Goal: Task Accomplishment & Management: Manage account settings

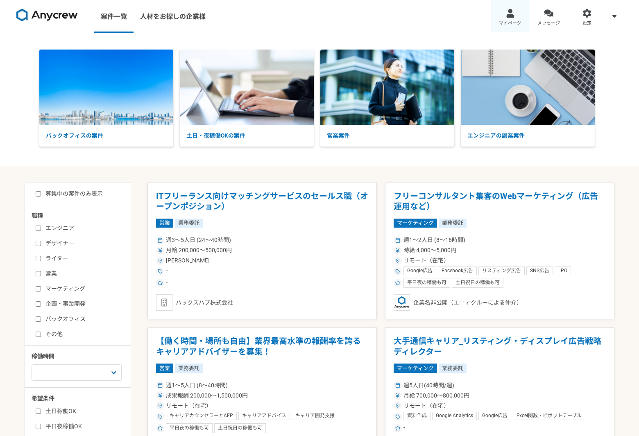
click at [514, 24] on span "マイページ" at bounding box center [510, 23] width 23 height 7
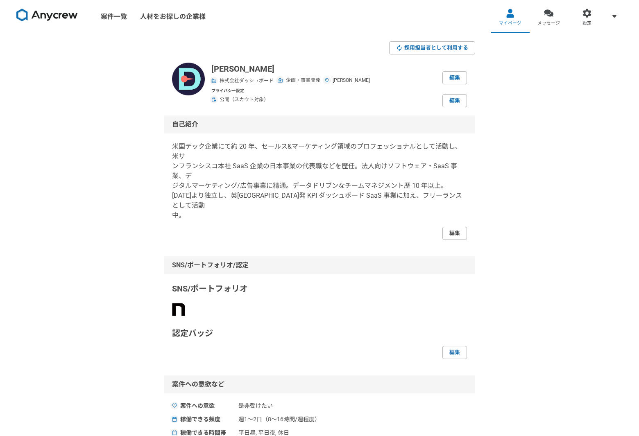
click at [460, 227] on link "編集" at bounding box center [454, 233] width 25 height 13
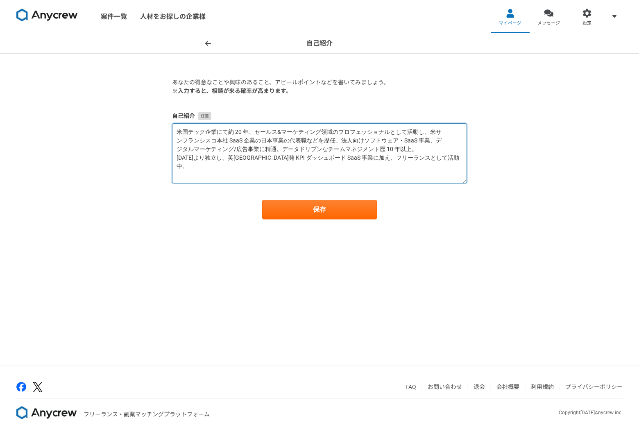
drag, startPoint x: 197, startPoint y: 169, endPoint x: 171, endPoint y: 133, distance: 44.1
click at [171, 133] on section "あなたの得意なことや興味のあること、アピールポイントなどを書いてみましょう。 ※入力すると、相談が来る確率が高まります。 自己紹介 ⽶国テック企業にて約 20…" at bounding box center [319, 148] width 311 height 141
paste textarea "米国テック企業にて約20年、セールス&マーケティング領域のプロフェッショナルとして活動し、米上場企業のカント リーマネージャ職（日本事業の代表職）などを歴任。…"
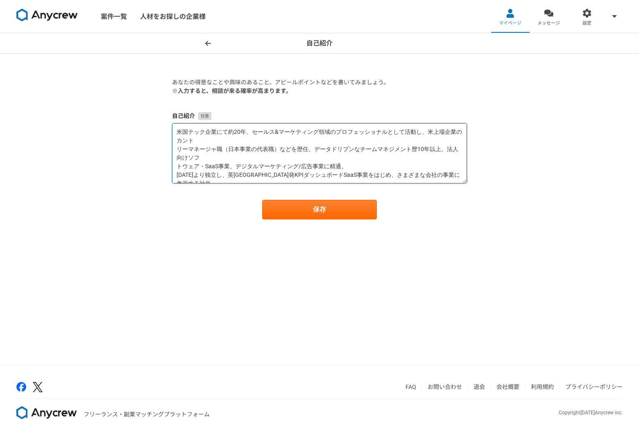
scroll to position [12, 0]
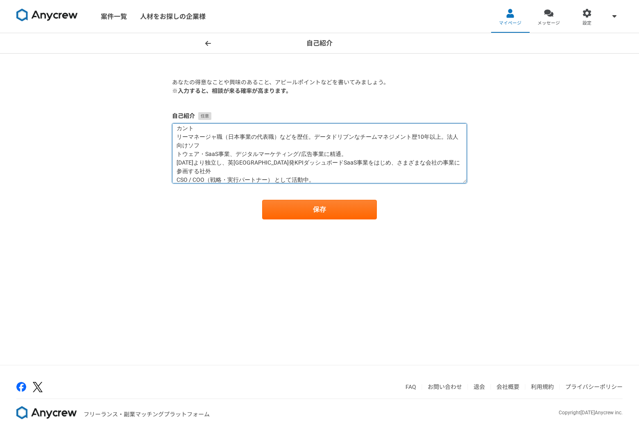
click at [201, 145] on textarea "米国テック企業にて約20年、セールス&マーケティング領域のプロフェッショナルとして活動し、米上場企業のカント リーマネージャ職（日本事業の代表職）などを歴任。…" at bounding box center [319, 153] width 295 height 60
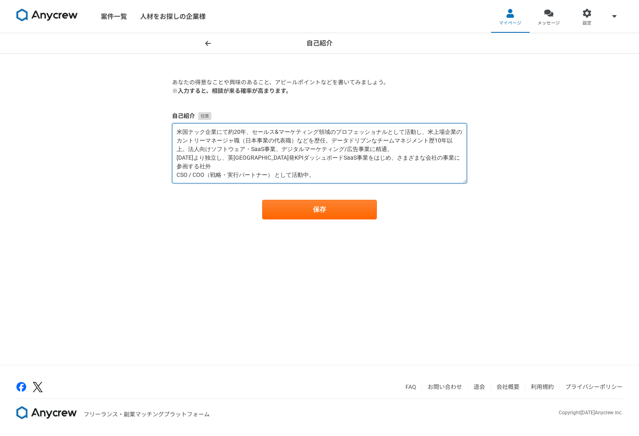
scroll to position [0, 0]
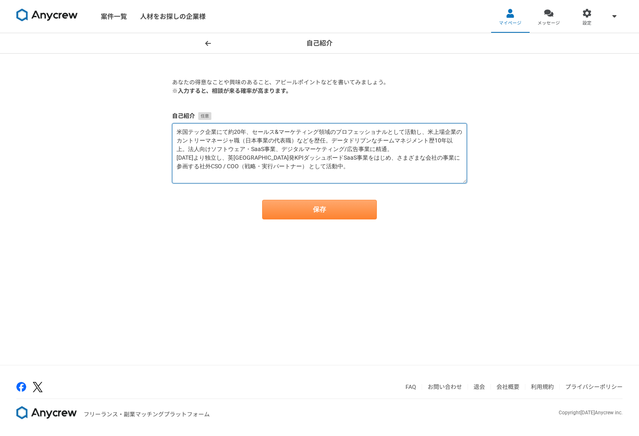
type textarea "米国テック企業にて約20年、セールス&マーケティング領域のプロフェッショナルとして活動し、米上場企業のカントリーマネージャ職（日本事業の代表職）などを歴任。デ…"
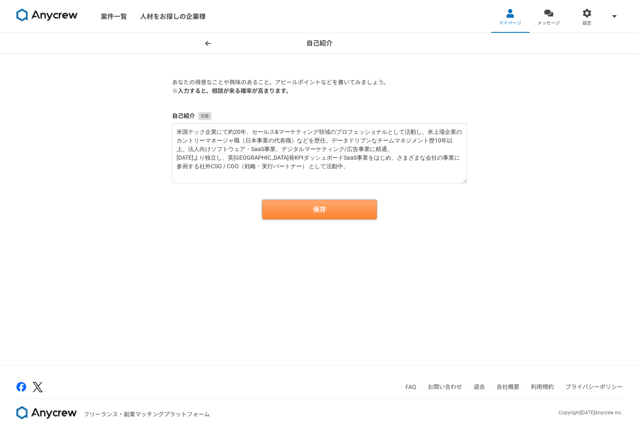
click at [313, 209] on button "保存" at bounding box center [319, 210] width 115 height 20
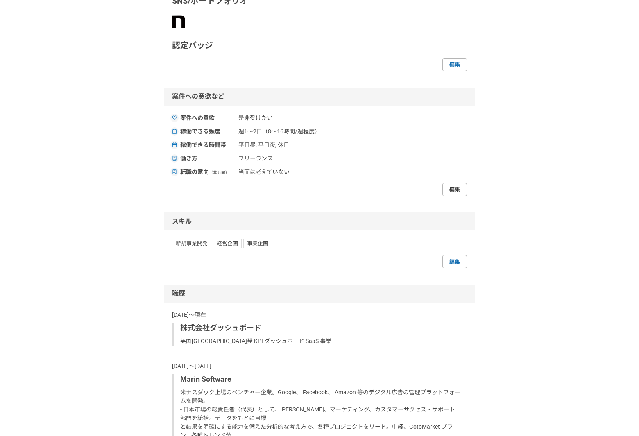
scroll to position [271, 0]
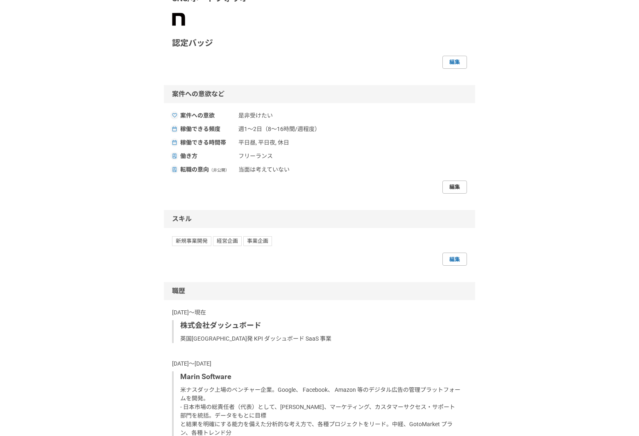
click at [454, 189] on link "編集" at bounding box center [454, 187] width 25 height 13
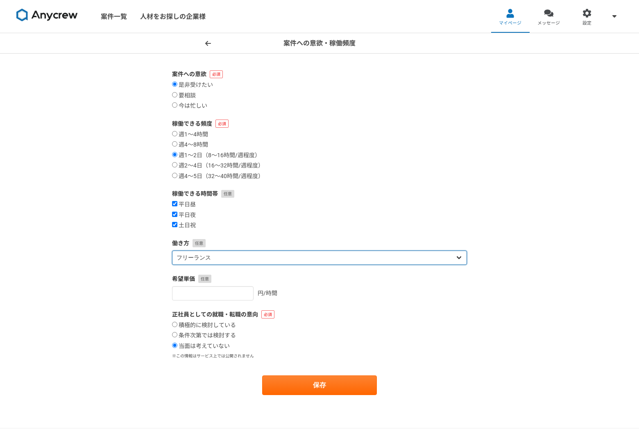
click at [293, 257] on select "フリーランス 副業 その他" at bounding box center [319, 258] width 295 height 14
click at [294, 255] on select "フリーランス 副業 その他" at bounding box center [319, 258] width 295 height 14
select select "other"
click at [172, 251] on select "フリーランス 副業 その他" at bounding box center [319, 258] width 295 height 14
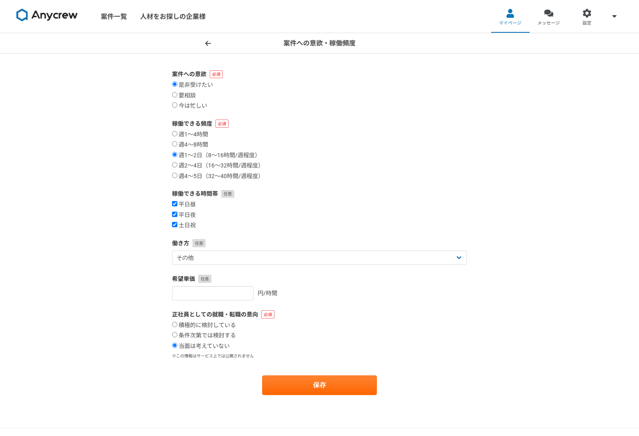
click at [328, 293] on div "円/時間" at bounding box center [319, 293] width 295 height 14
click at [313, 388] on button "保存" at bounding box center [319, 386] width 115 height 20
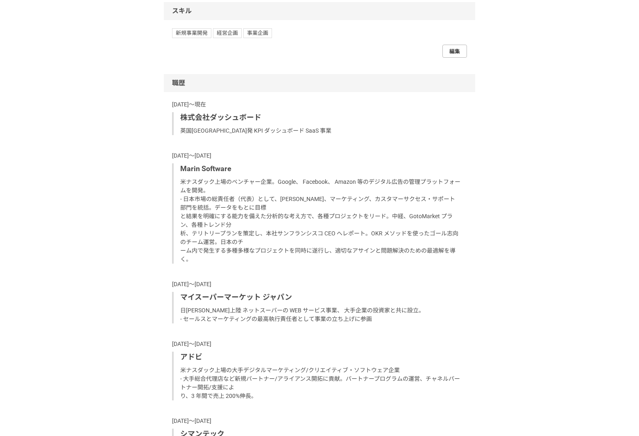
scroll to position [479, 0]
click at [456, 52] on link "編集" at bounding box center [454, 51] width 25 height 13
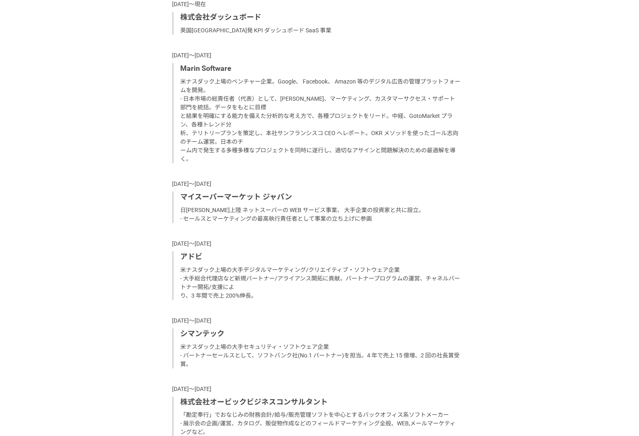
scroll to position [720, 0]
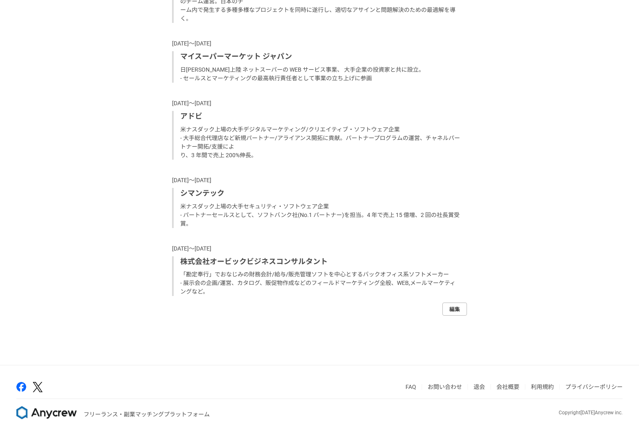
click at [460, 306] on link "編集" at bounding box center [454, 309] width 25 height 13
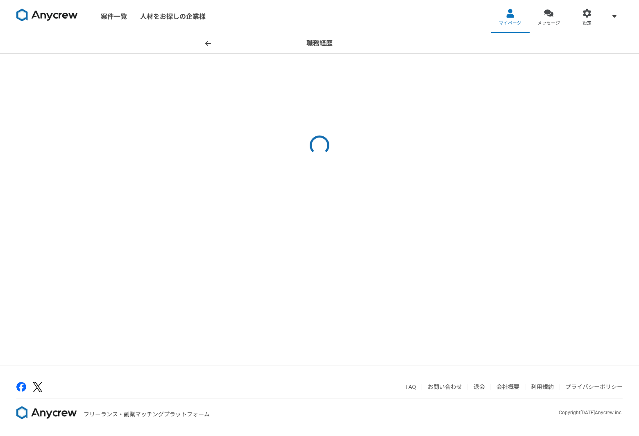
select select "[DATE]"
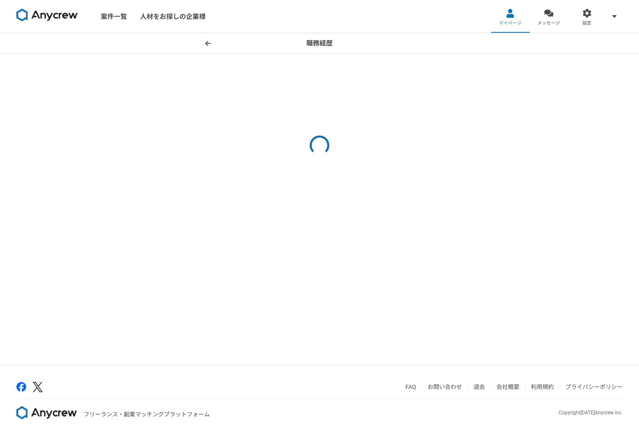
select select "[DATE]"
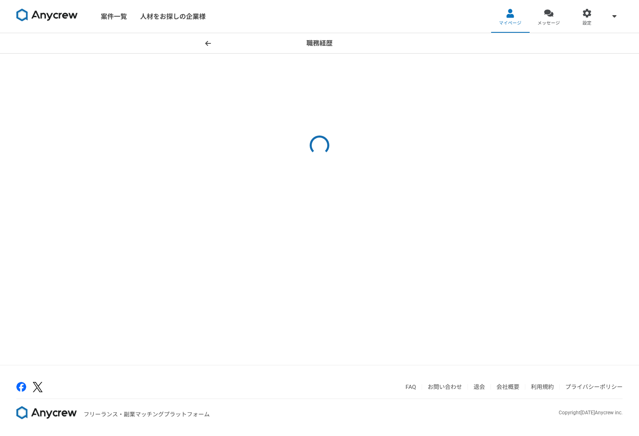
select select "[DATE]"
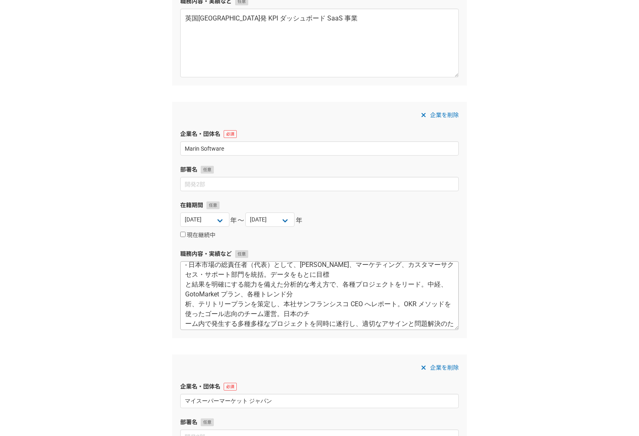
scroll to position [188, 0]
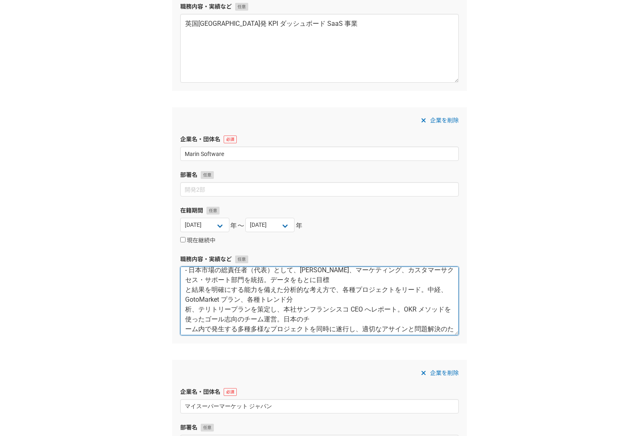
click at [186, 290] on textarea "⽶ナスダック上場のベンチャー企業。Google、 Facebook、 Amazon 等のデジタル広告の管理プラットフォームを開発。 - ⽇本市場の総責任者（代…" at bounding box center [319, 301] width 279 height 69
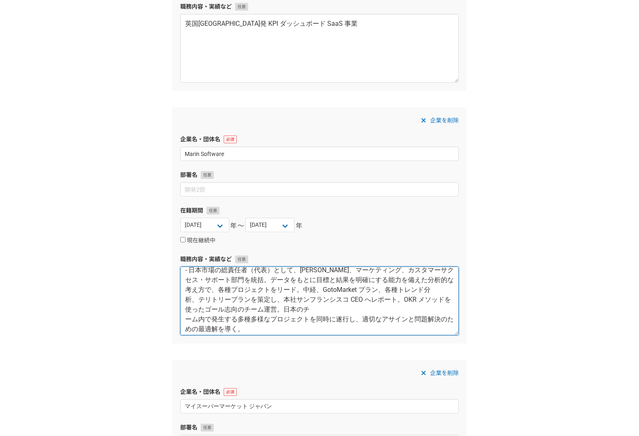
scroll to position [16, 0]
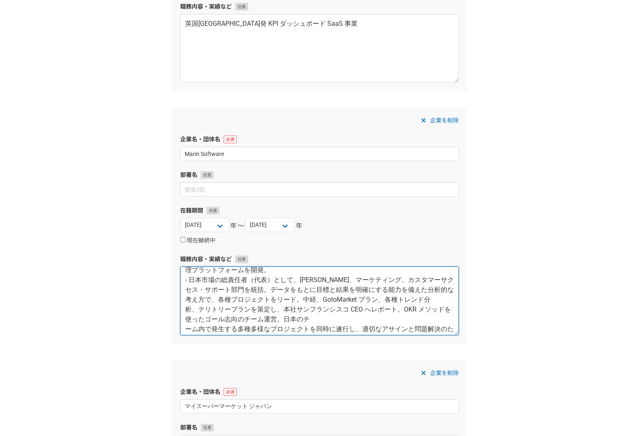
click at [183, 312] on textarea "⽶ナスダック上場のベンチャー企業。Google、 Facebook、 Amazon 等のデジタル広告の管理プラットフォームを開発。 - ⽇本市場の総責任者（代…" at bounding box center [319, 301] width 279 height 69
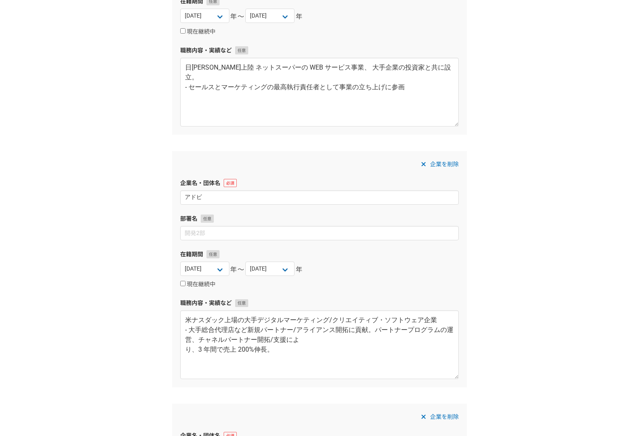
scroll to position [651, 0]
type textarea "⽶ナスダック上場のベンチャー企業。Google、 Facebook、 Amazon 等のデジタル広告の管理プラットフォームを開発。 - ⽇本市場の総責任者（代…"
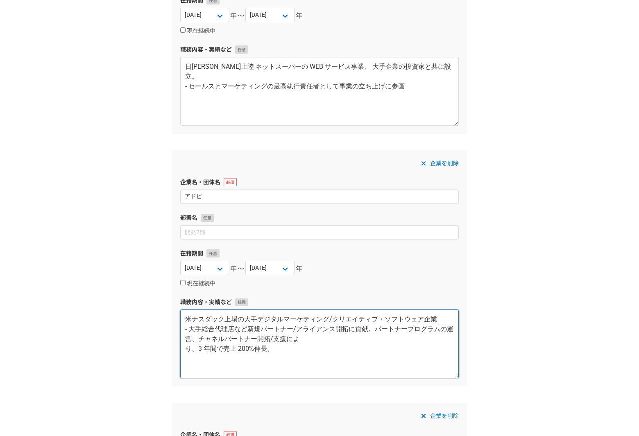
click at [188, 349] on textarea "⽶ナスダック上場の⼤⼿デジタルマーケティング/クリエイティブ・ソフトウェア企業 - ⼤⼿総合代理店など新規パートナー/アライアンス開拓に貢献。パートナープログ…" at bounding box center [319, 344] width 279 height 69
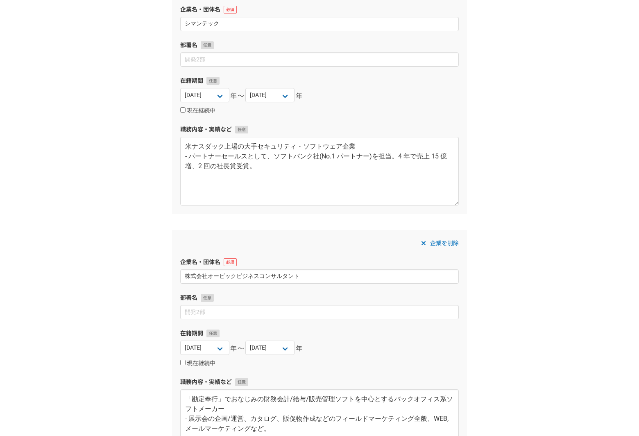
scroll to position [1175, 0]
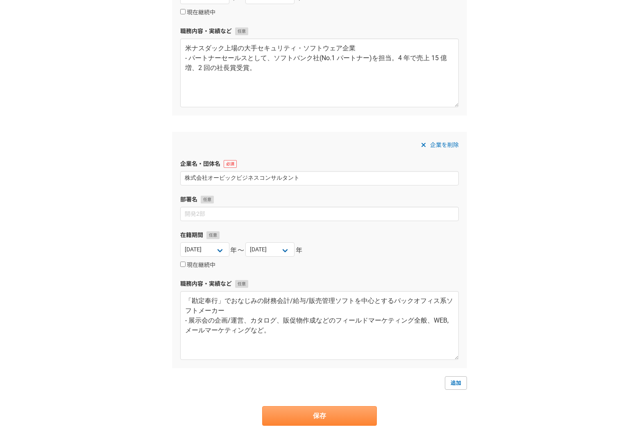
type textarea "⽶ナスダック上場の⼤⼿デジタルマーケティング/クリエイティブ・ソフトウェア企業 - ⼤⼿総合代理店など新規パートナー/アライアンス開拓に貢献。パートナープログ…"
drag, startPoint x: 340, startPoint y: 415, endPoint x: 364, endPoint y: 407, distance: 25.3
click at [340, 415] on button "保存" at bounding box center [319, 416] width 115 height 20
